Goal: Transaction & Acquisition: Subscribe to service/newsletter

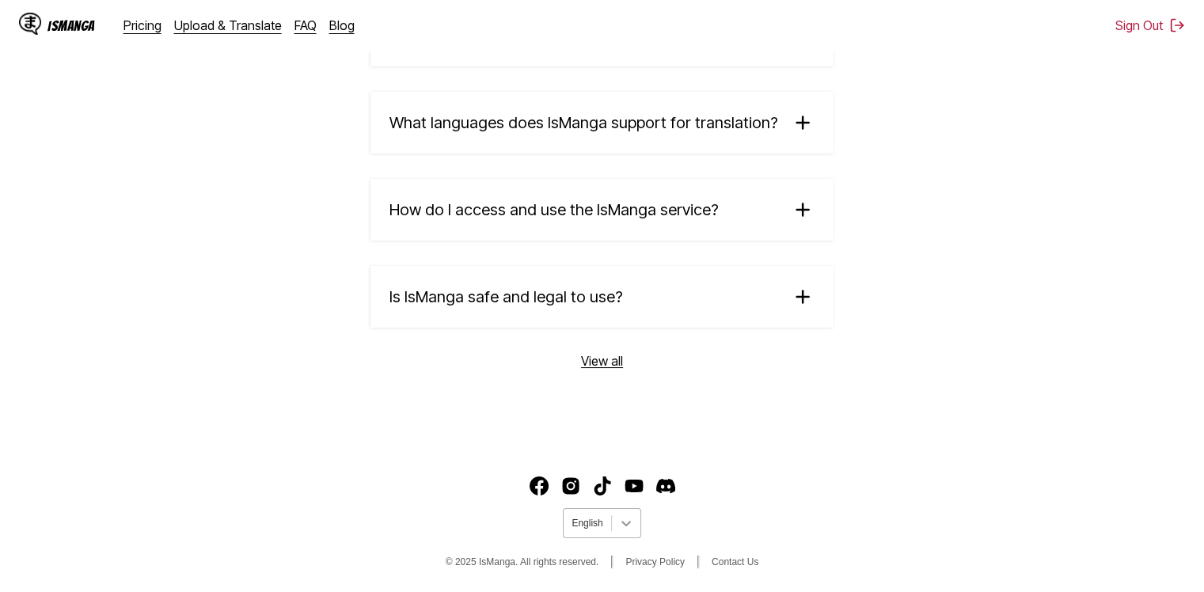
scroll to position [2755, 0]
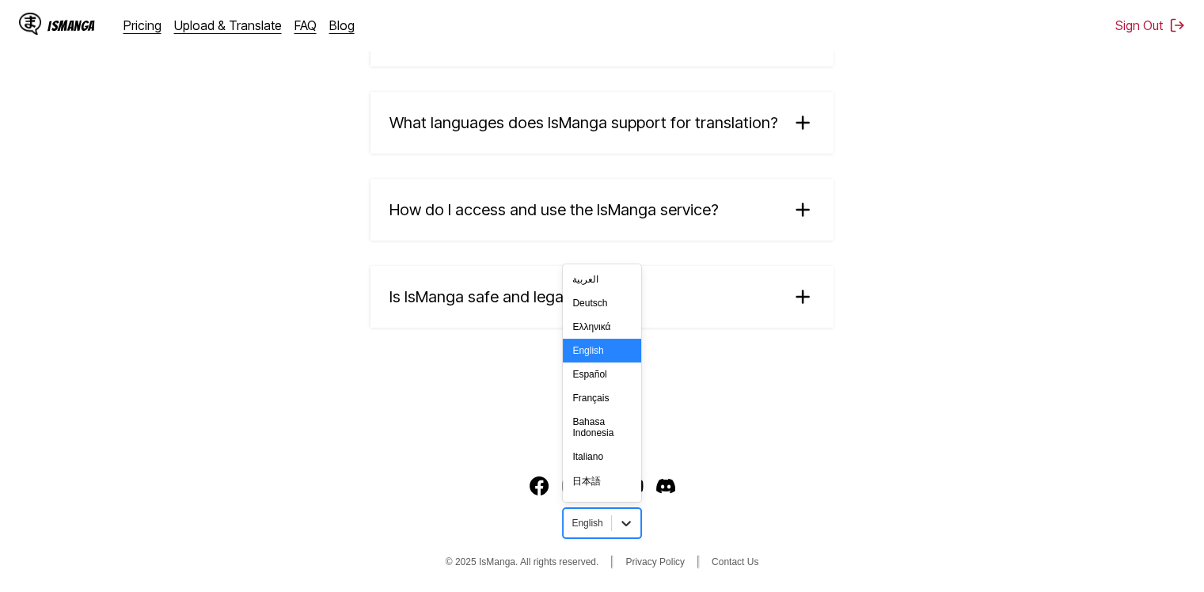
click at [616, 515] on div at bounding box center [626, 523] width 29 height 29
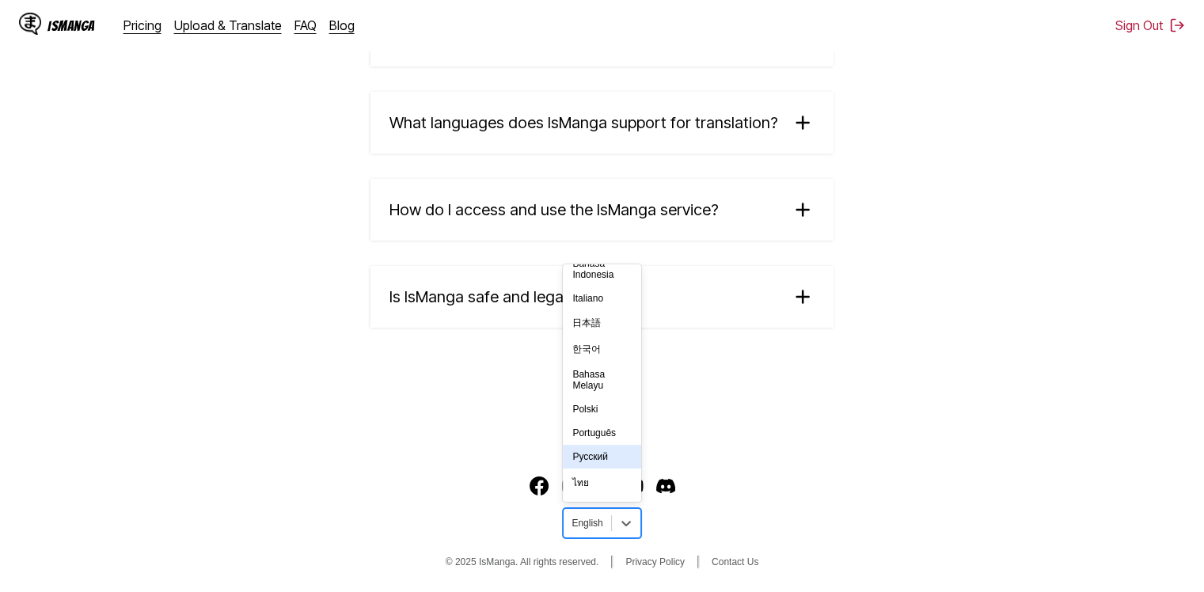
click at [598, 469] on div "Русский" at bounding box center [602, 457] width 78 height 24
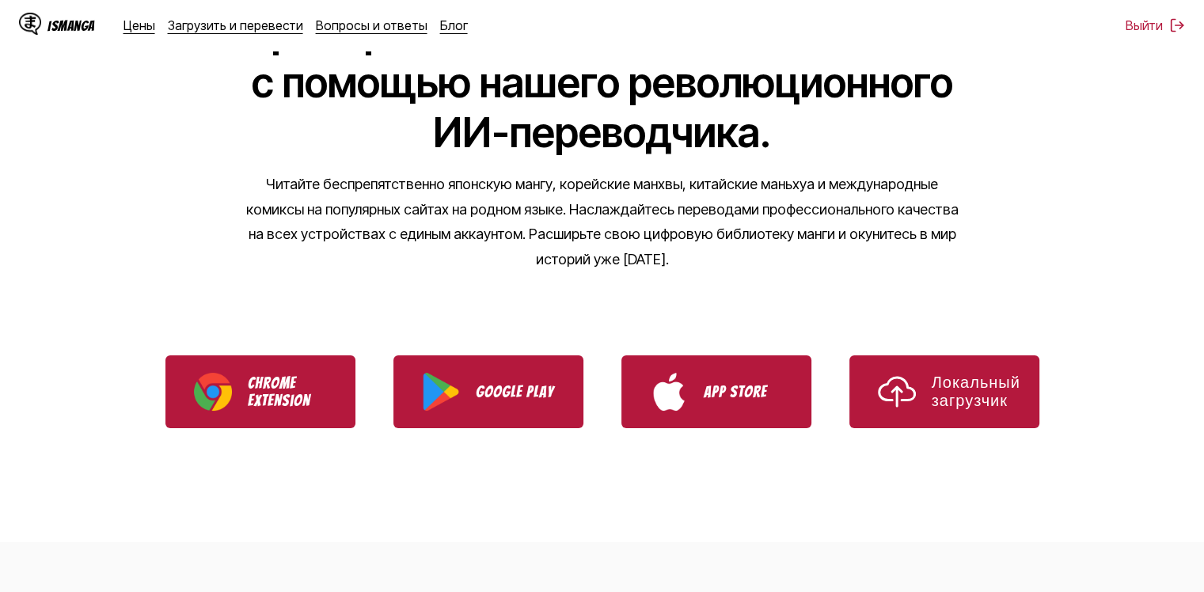
scroll to position [190, 0]
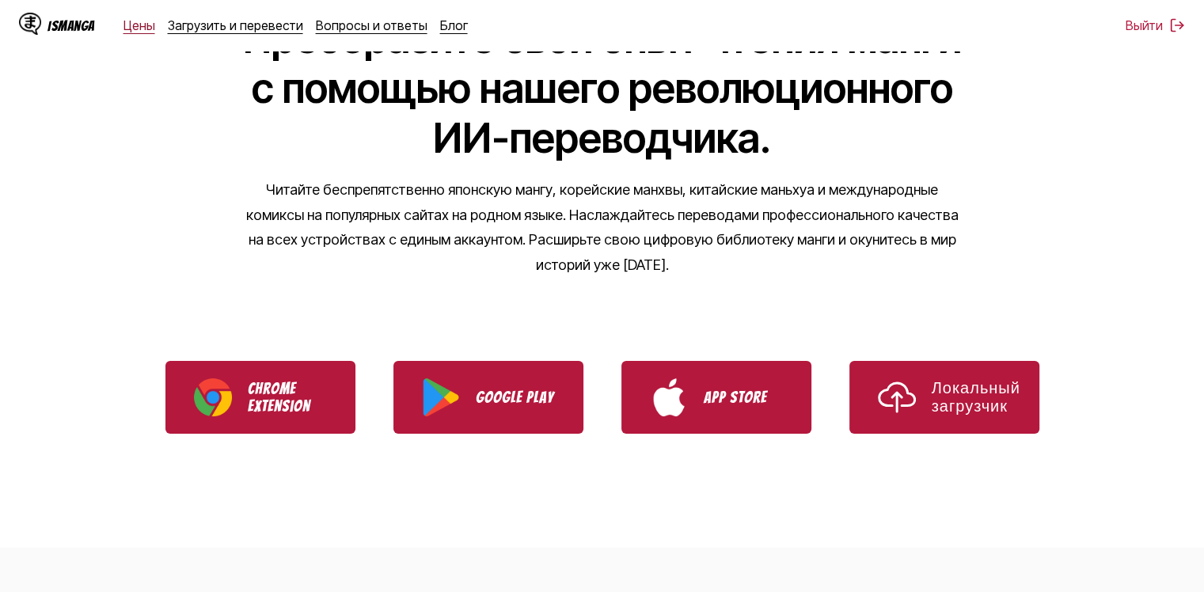
click at [141, 25] on link "Цены" at bounding box center [140, 25] width 32 height 16
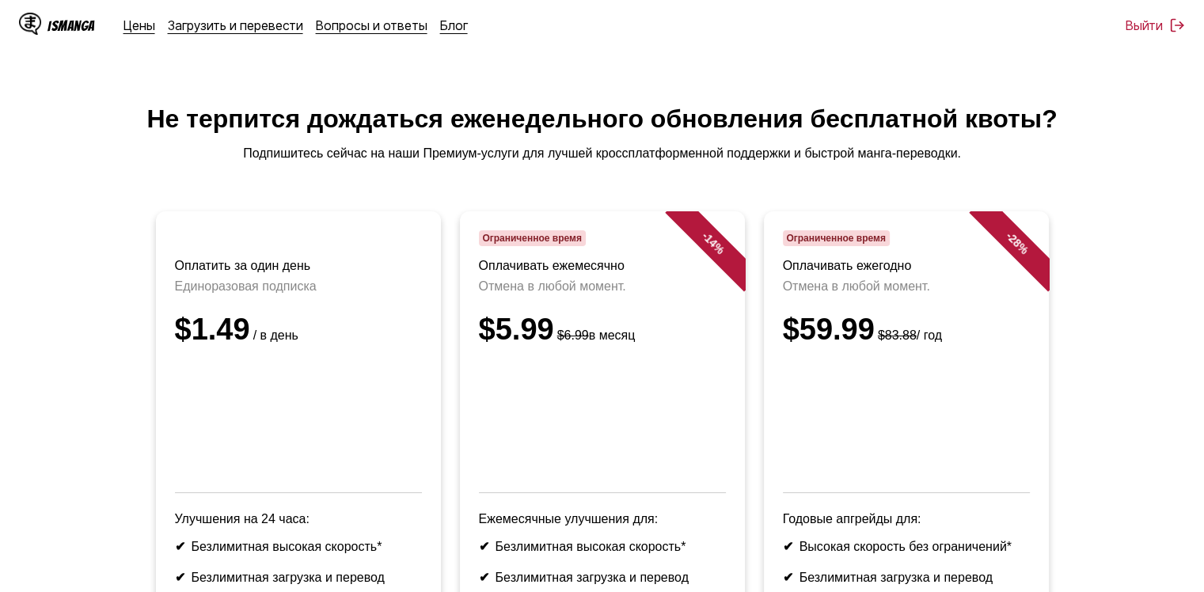
click at [627, 108] on h1 "Не терпится дождаться еженедельного обновления бесплатной квоты?" at bounding box center [602, 119] width 1179 height 29
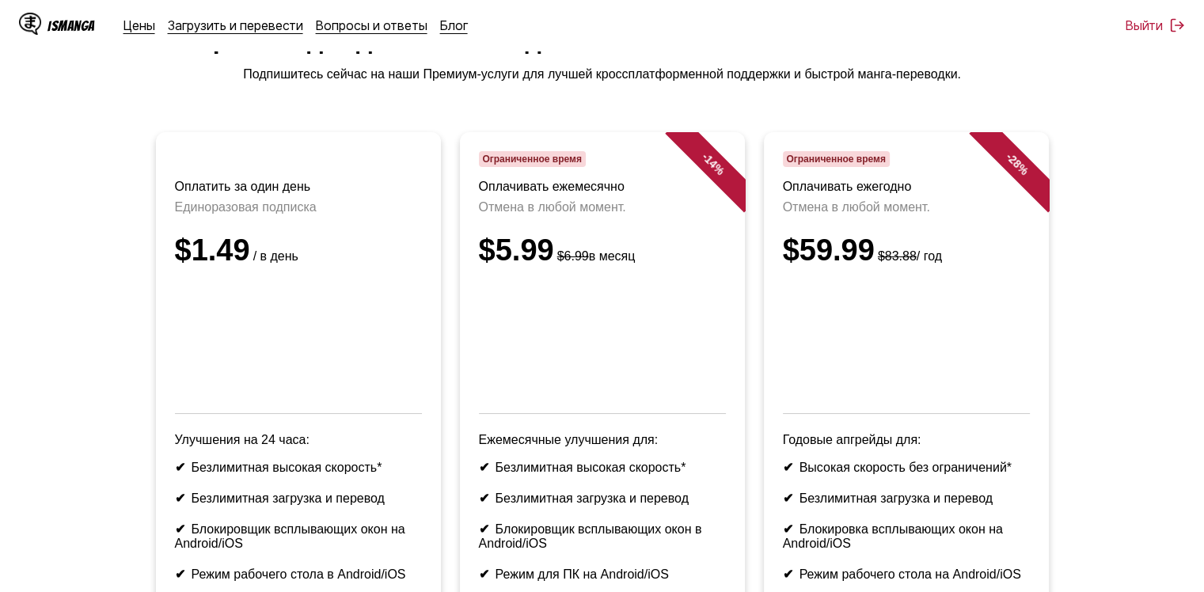
scroll to position [79, 0]
click at [556, 230] on header "Ограниченное время Оплачивать ежемесячно [PERSON_NAME] в любой момент. $5.99 $6…" at bounding box center [602, 282] width 247 height 263
click at [546, 215] on p "Отмена в любой момент." at bounding box center [602, 207] width 247 height 14
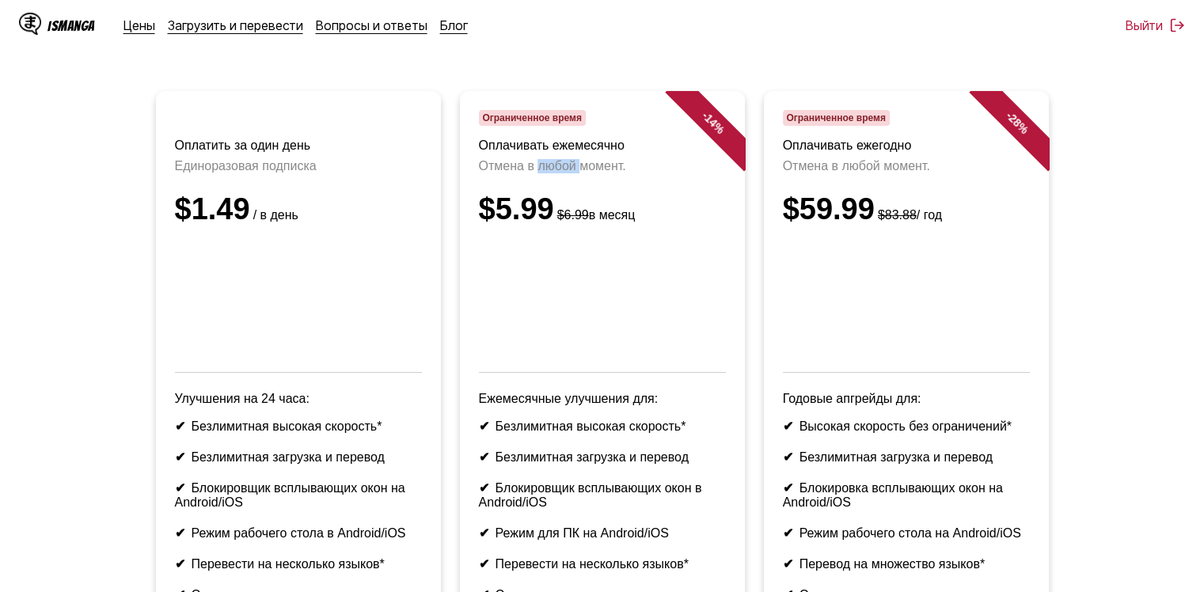
scroll to position [317, 0]
